Goal: Transaction & Acquisition: Purchase product/service

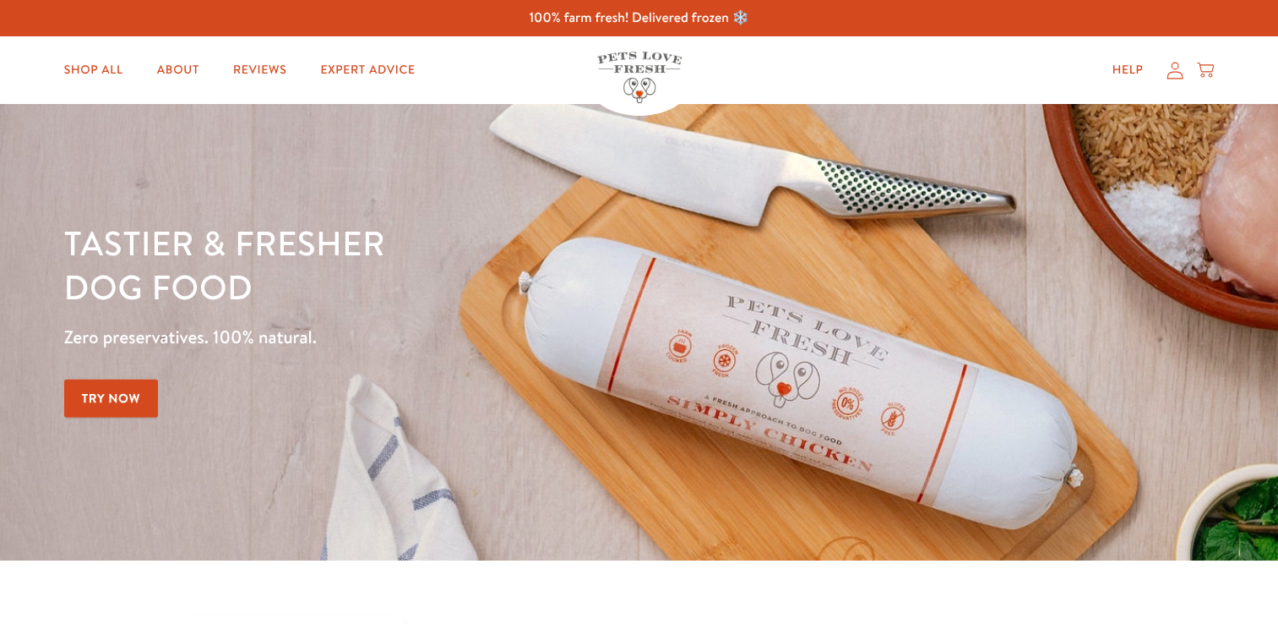
drag, startPoint x: 0, startPoint y: 0, endPoint x: 125, endPoint y: 395, distance: 414.7
click at [125, 395] on link "Try Now" at bounding box center [111, 398] width 95 height 38
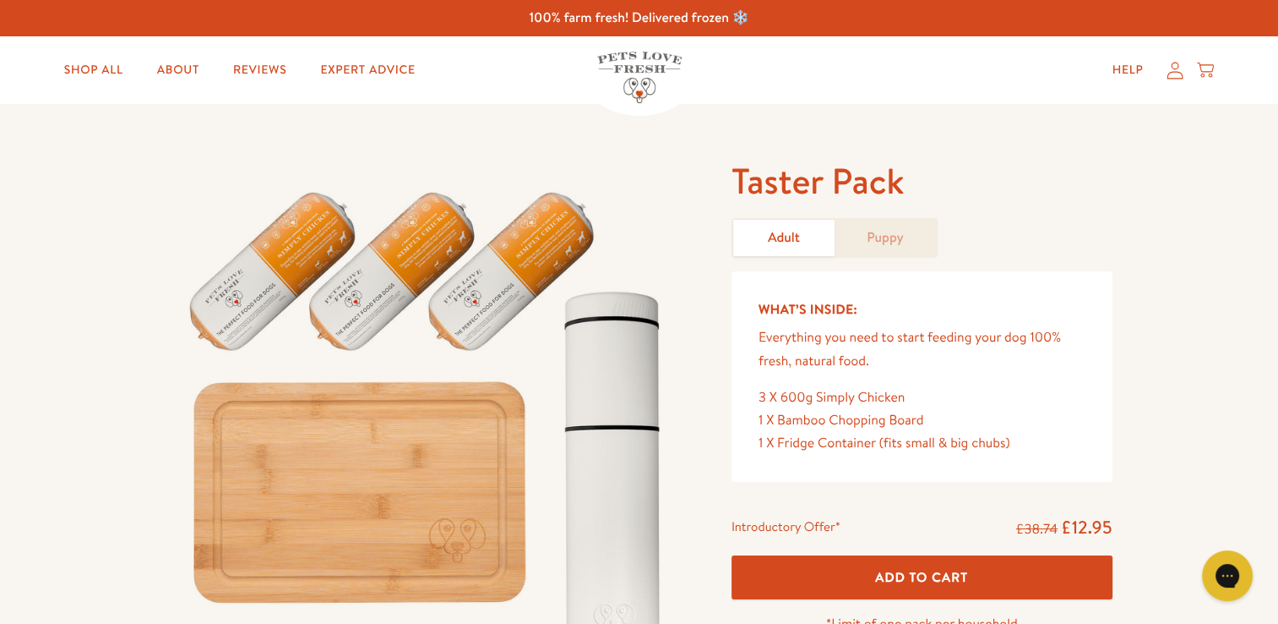
click at [869, 236] on link "Puppy" at bounding box center [885, 238] width 101 height 36
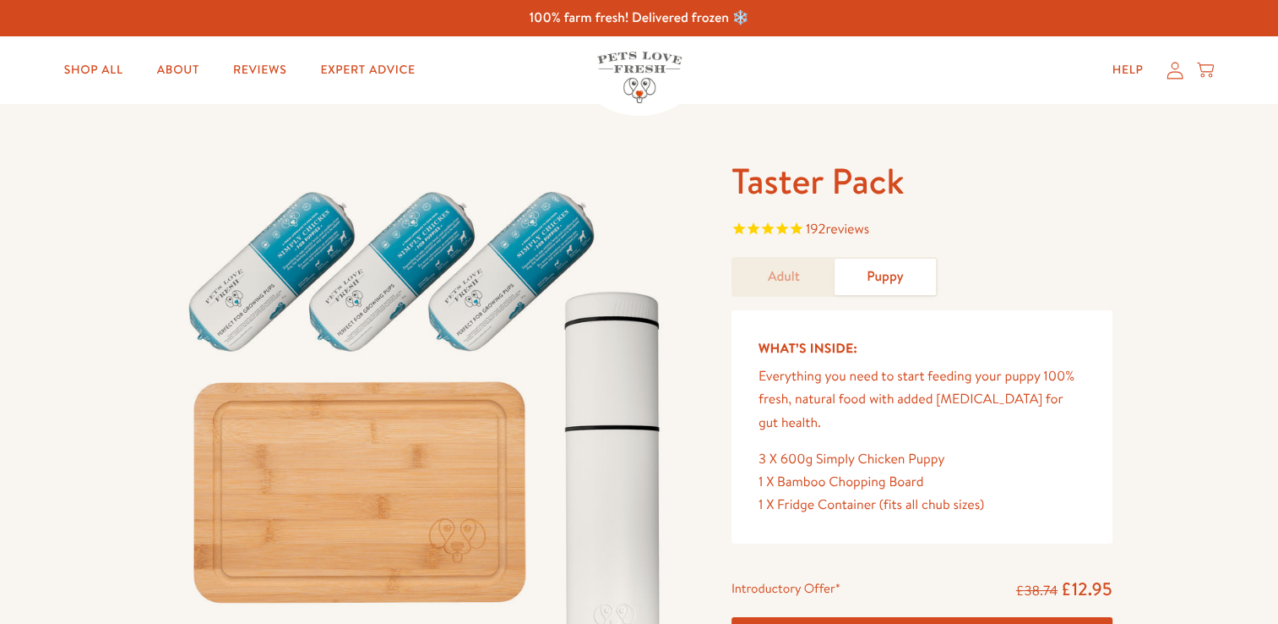
click at [972, 577] on div "Introductory Offer* £38.74 £12.95" at bounding box center [922, 589] width 381 height 25
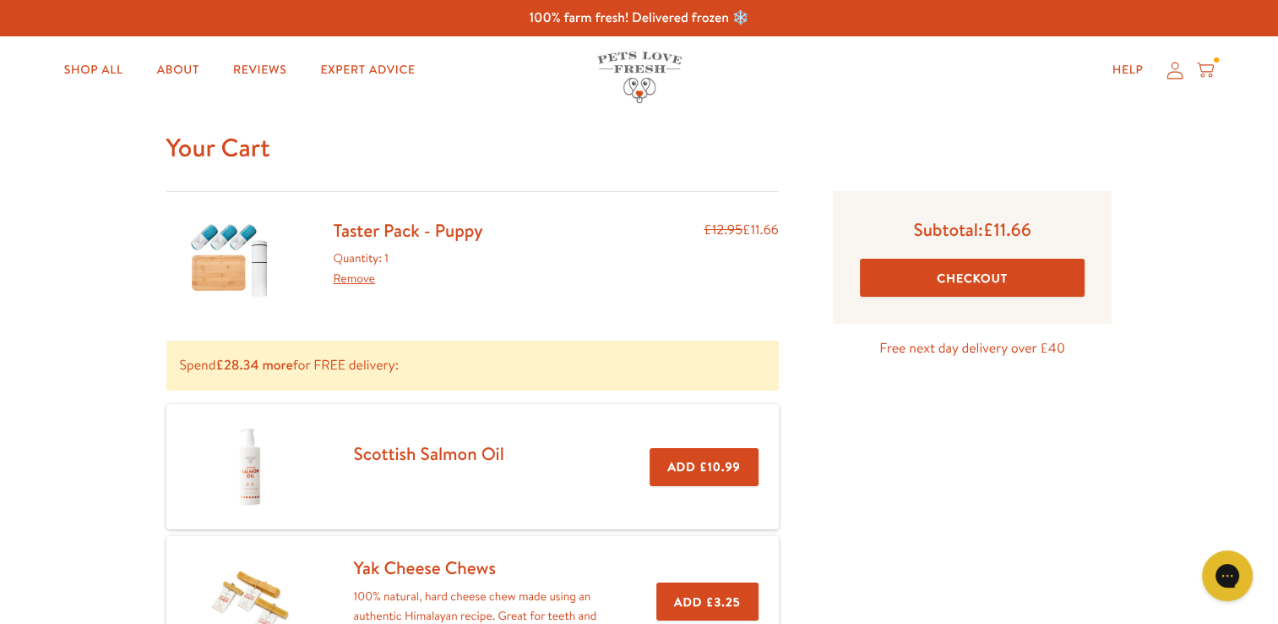
click at [967, 271] on button "Checkout" at bounding box center [973, 278] width 226 height 38
